Goal: Transaction & Acquisition: Purchase product/service

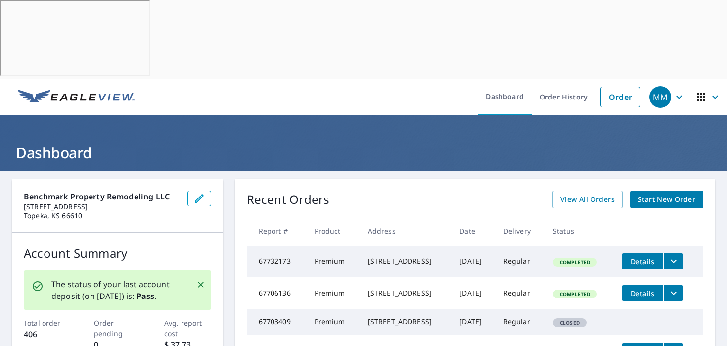
scroll to position [100, 0]
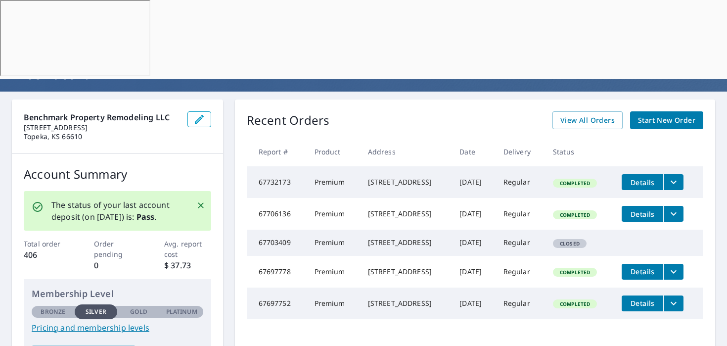
scroll to position [77, 0]
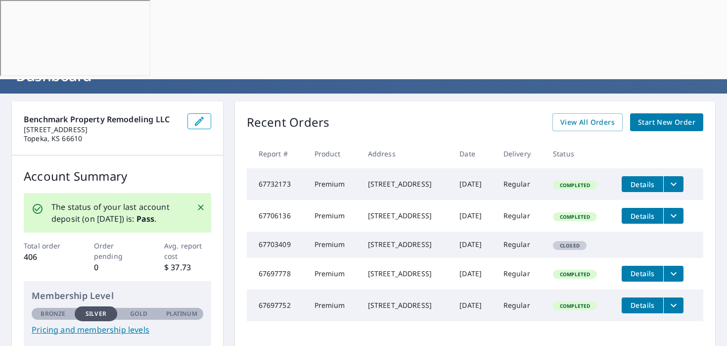
click at [665, 113] on link "Start New Order" at bounding box center [666, 122] width 73 height 18
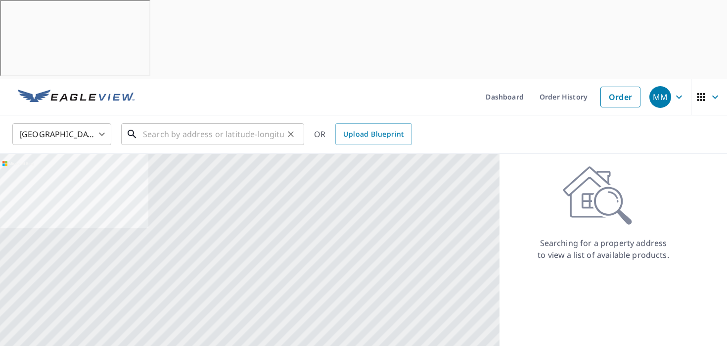
click at [208, 120] on input "text" at bounding box center [213, 134] width 141 height 28
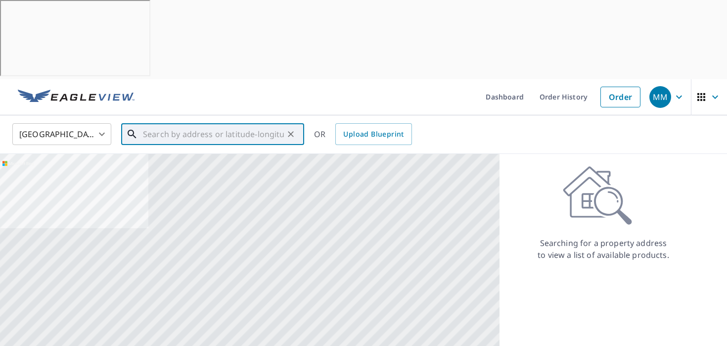
click at [230, 120] on input "text" at bounding box center [213, 134] width 141 height 28
paste input "1027 Pennsylvania St • Lawrence, KS 66044"
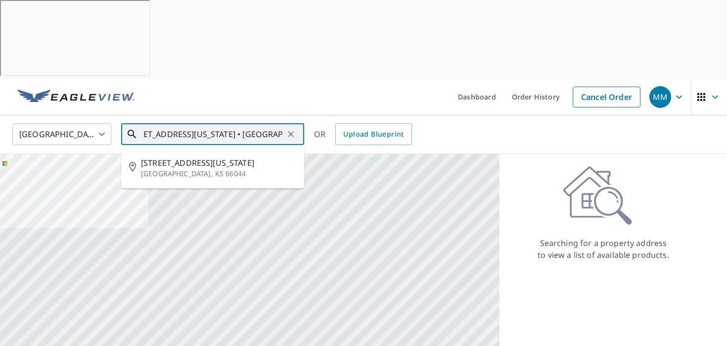
type input "1027 Pennsylvania St • Lawrence, KS 66044"
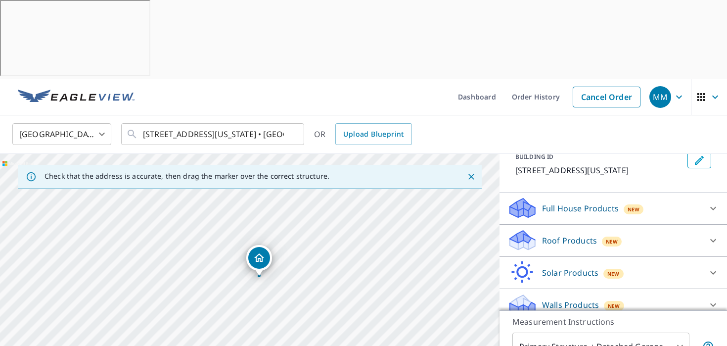
click at [581, 235] on p "Roof Products" at bounding box center [569, 241] width 55 height 12
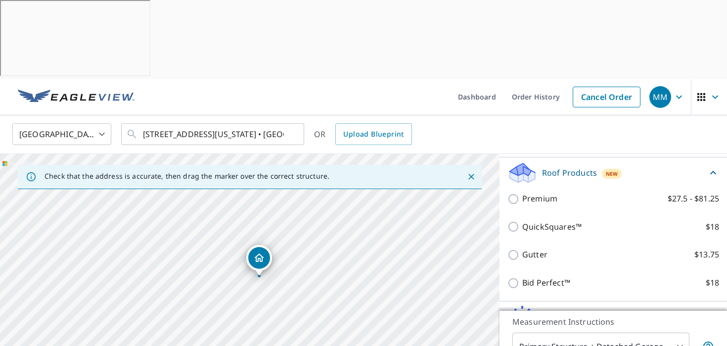
scroll to position [132, 0]
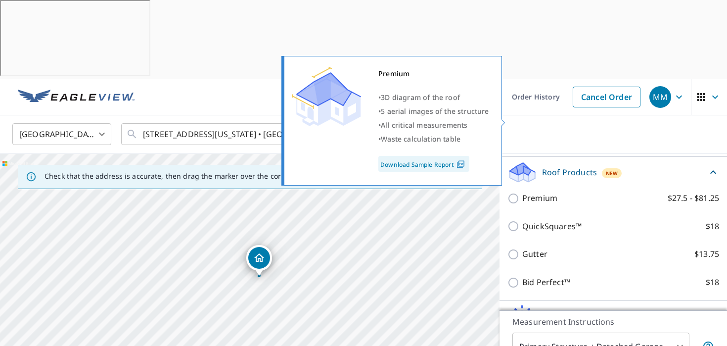
click at [572, 192] on label "Premium $27.5 - $81.25" at bounding box center [621, 198] width 197 height 12
click at [523, 192] on input "Premium $27.5 - $81.25" at bounding box center [515, 198] width 15 height 12
checkbox input "true"
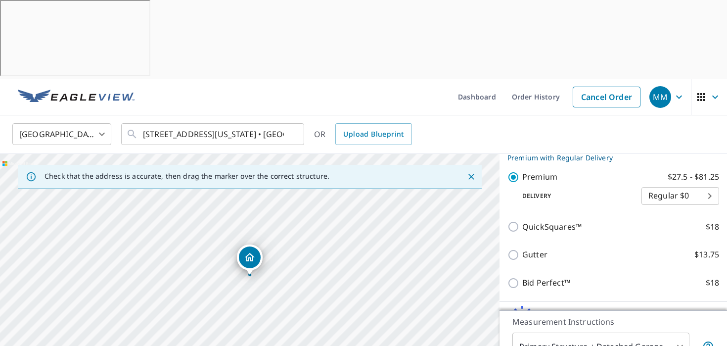
scroll to position [177, 0]
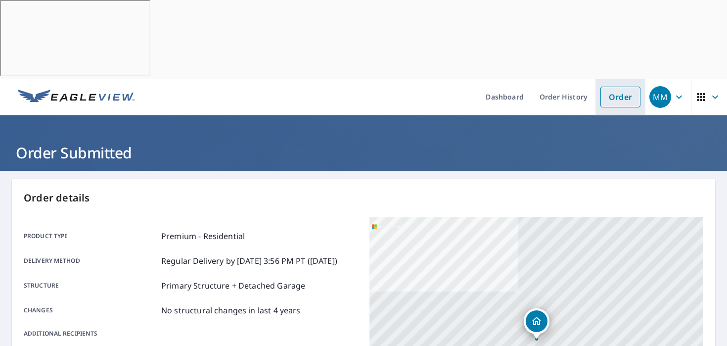
click at [616, 87] on link "Order" at bounding box center [621, 97] width 40 height 21
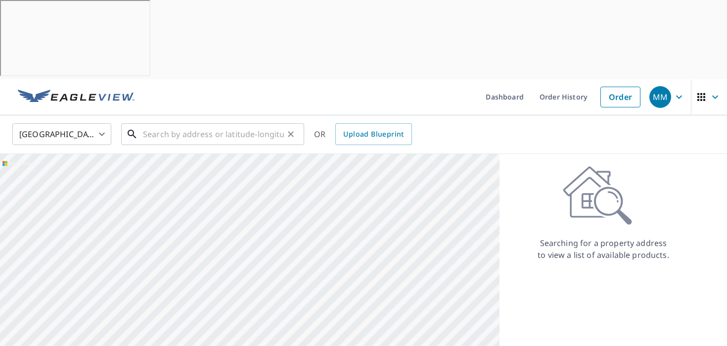
click at [248, 120] on input "text" at bounding box center [213, 134] width 141 height 28
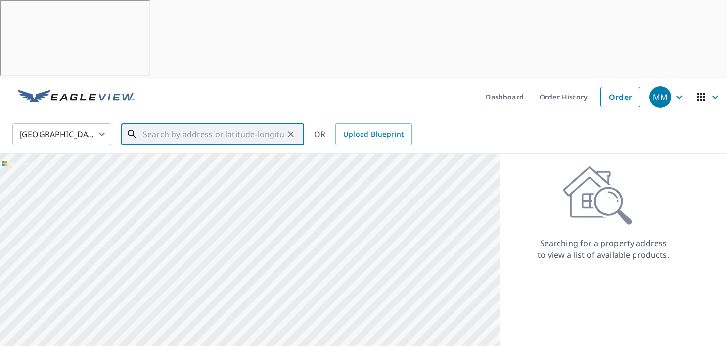
paste input "3046 West 7th Street • Lawrence, , Kansas 66049"
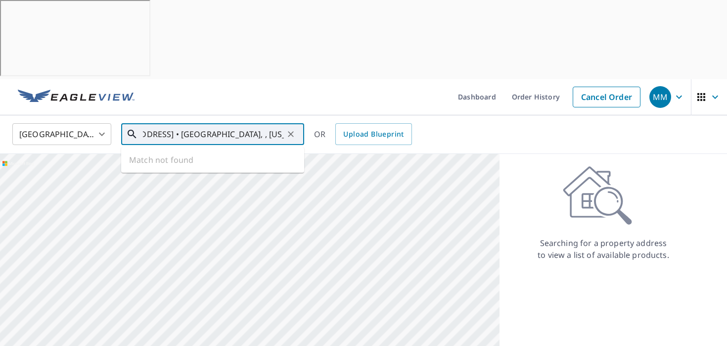
type input "3046 West 7th Street • Lawrence, , Kansas 66049"
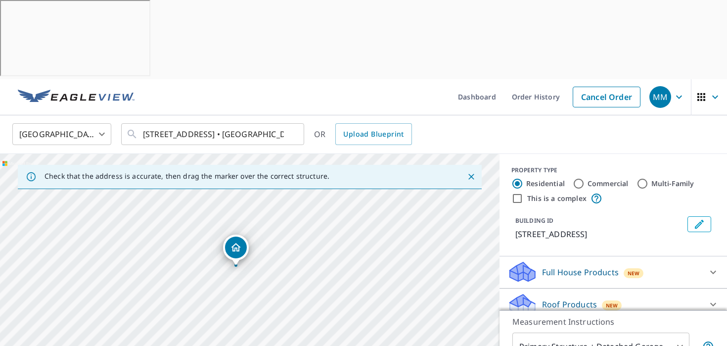
drag, startPoint x: 204, startPoint y: 196, endPoint x: 228, endPoint y: 202, distance: 24.0
click at [228, 202] on div "3046 W 7th St Lawrence, KS 66049" at bounding box center [250, 277] width 500 height 246
click at [561, 298] on p "Roof Products" at bounding box center [569, 304] width 55 height 12
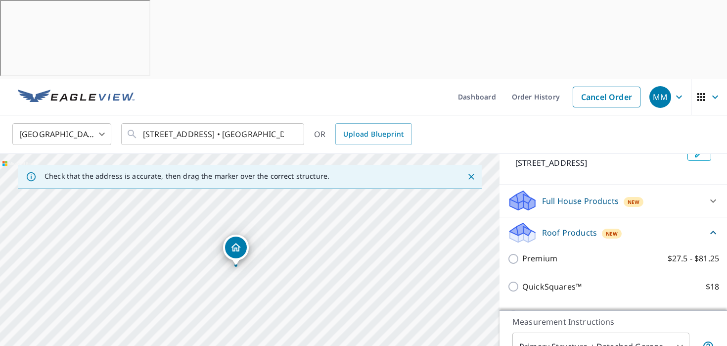
scroll to position [86, 0]
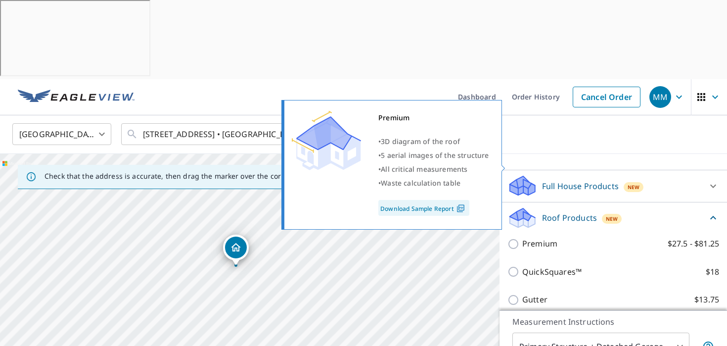
click at [556, 238] on p "Premium" at bounding box center [540, 244] width 35 height 12
click at [523, 238] on input "Premium $27.5 - $81.25" at bounding box center [515, 244] width 15 height 12
checkbox input "true"
